Goal: Information Seeking & Learning: Learn about a topic

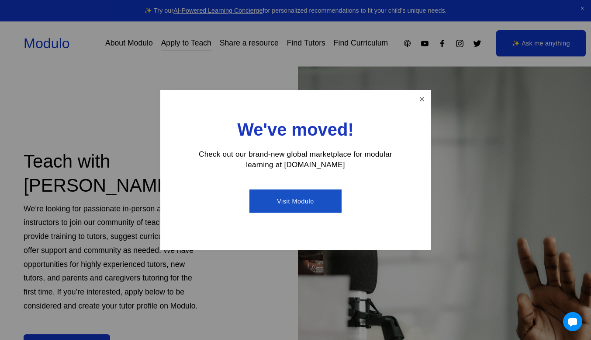
click at [289, 199] on link "Visit Modulo" at bounding box center [296, 200] width 92 height 23
click at [176, 75] on div at bounding box center [295, 170] width 591 height 340
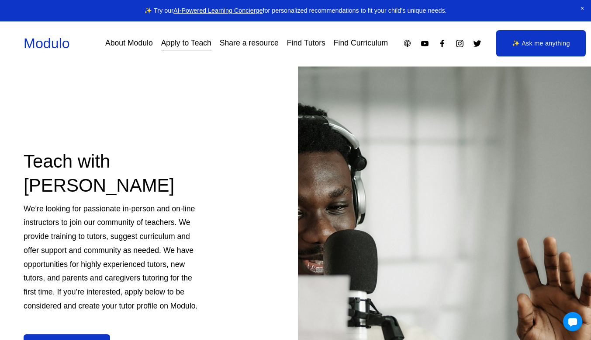
click at [309, 45] on link "Find Tutors" at bounding box center [306, 43] width 38 height 15
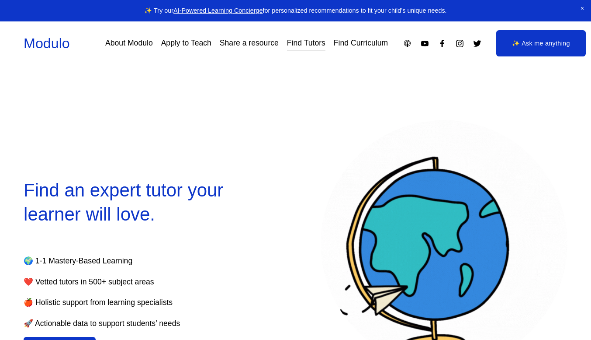
select select "**"
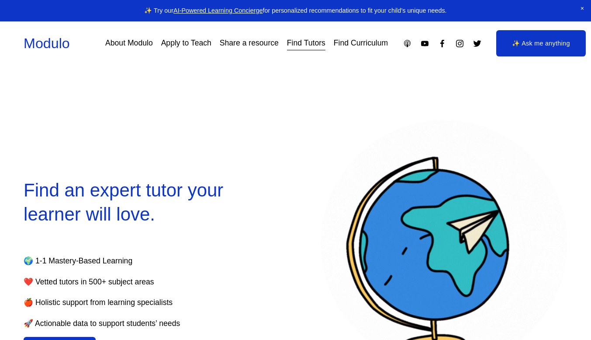
select select "**"
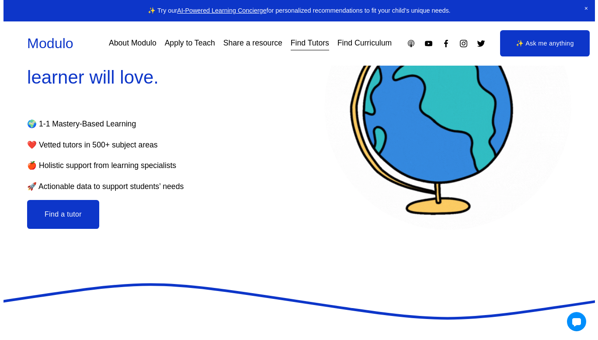
scroll to position [218, 0]
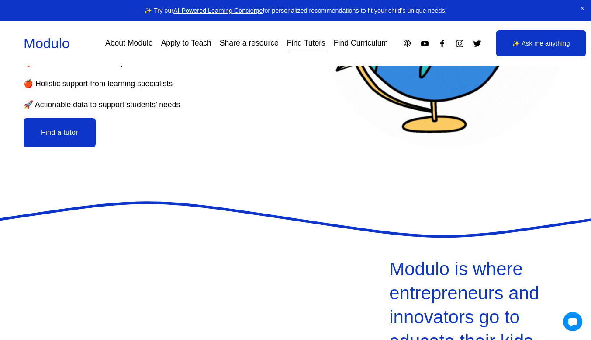
click at [76, 136] on button "Find a tutor" at bounding box center [60, 132] width 72 height 29
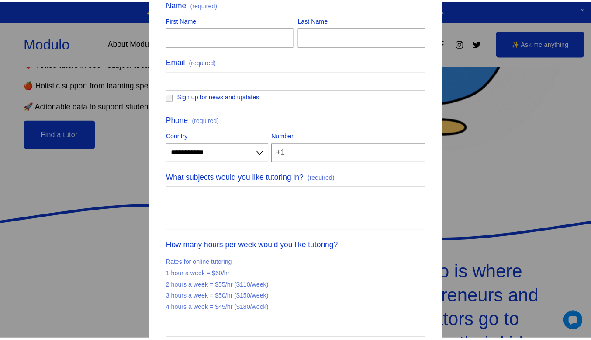
scroll to position [0, 0]
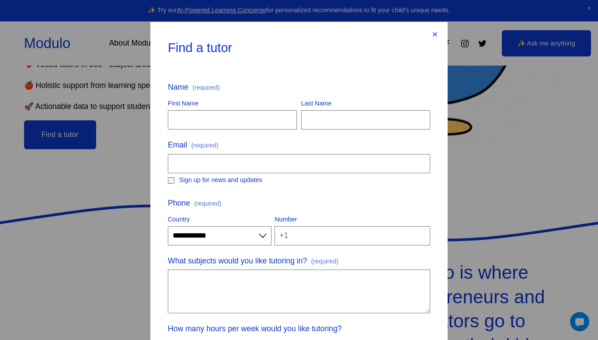
click at [432, 34] on div "×" at bounding box center [435, 35] width 10 height 10
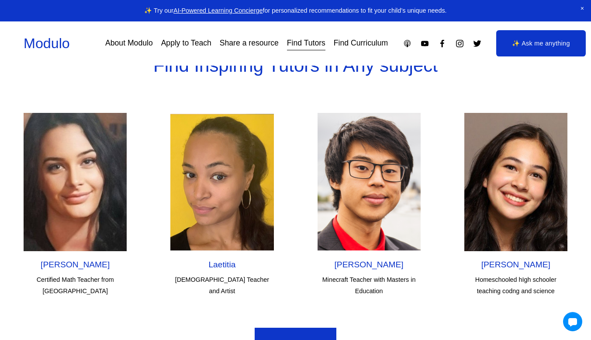
scroll to position [2622, 0]
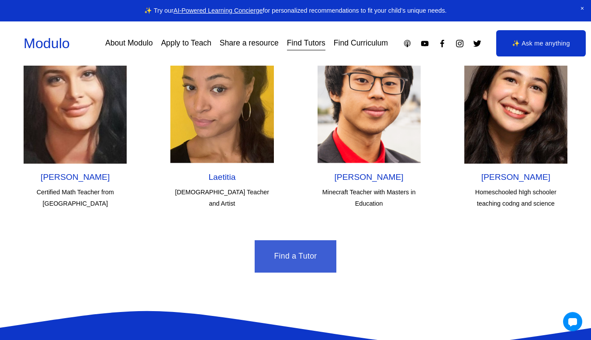
click at [298, 240] on link "Find a Tutor" at bounding box center [295, 256] width 81 height 32
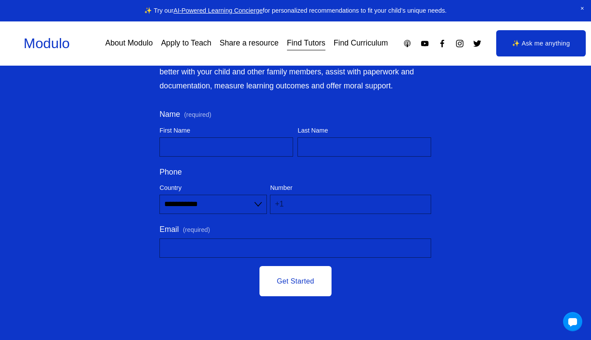
scroll to position [3147, 0]
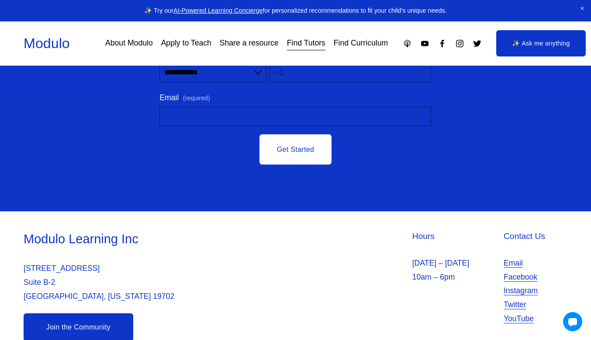
click at [343, 44] on link "Find Curriculum" at bounding box center [361, 43] width 54 height 15
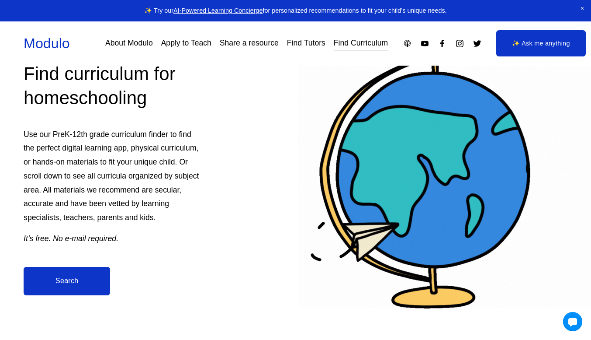
scroll to position [218, 0]
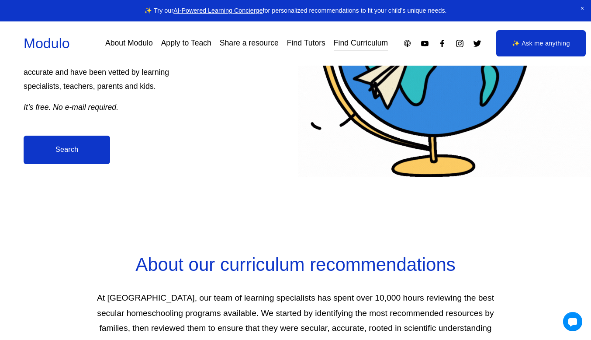
click at [59, 148] on link "Search" at bounding box center [67, 149] width 87 height 28
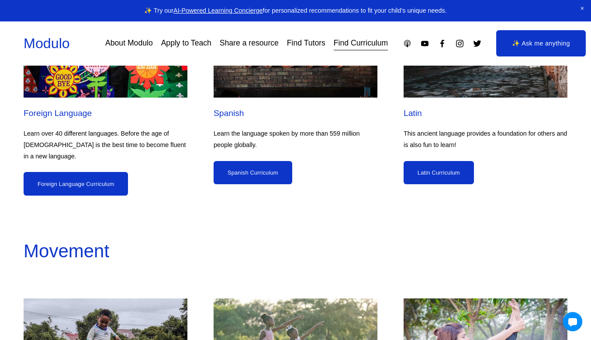
scroll to position [2097, 0]
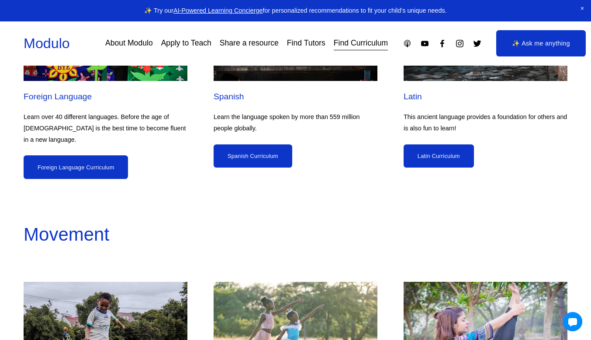
click at [98, 164] on link "Foreign Language Curriculum" at bounding box center [76, 166] width 104 height 23
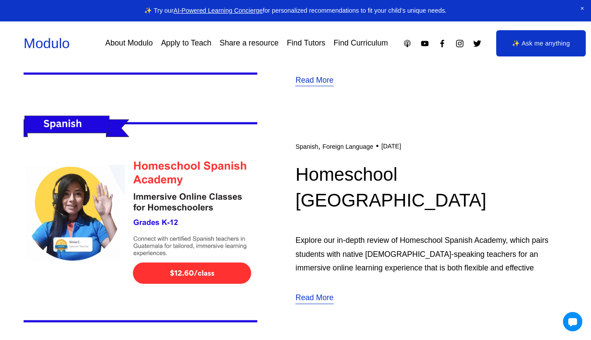
scroll to position [874, 0]
